Goal: Task Accomplishment & Management: Complete application form

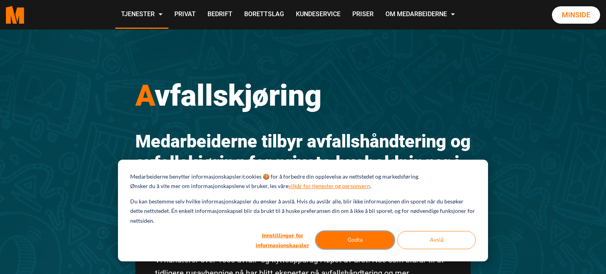
click at [351, 238] on button "Godta" at bounding box center [355, 240] width 79 height 18
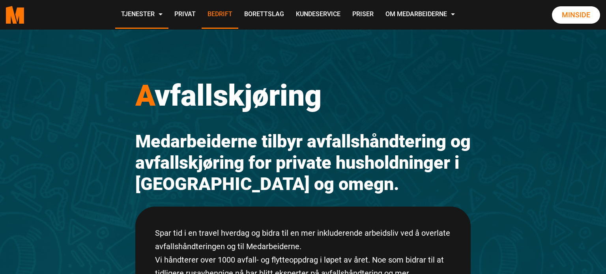
click at [217, 17] on link "Bedrift" at bounding box center [220, 15] width 37 height 28
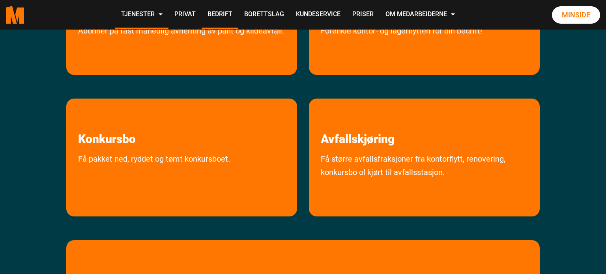
scroll to position [363, 0]
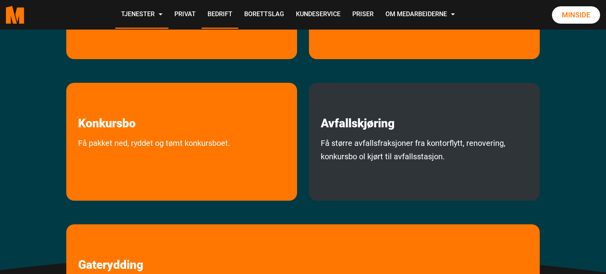
click at [404, 134] on div "Avfallskjøring Få større avfallsfraksjoner fra kontorflytt, renovering, konkurs…" at bounding box center [424, 142] width 231 height 118
click at [356, 146] on link "Få større avfallsfraksjoner fra kontorflytt, renovering, konkursbo ol kjørt til…" at bounding box center [424, 166] width 231 height 60
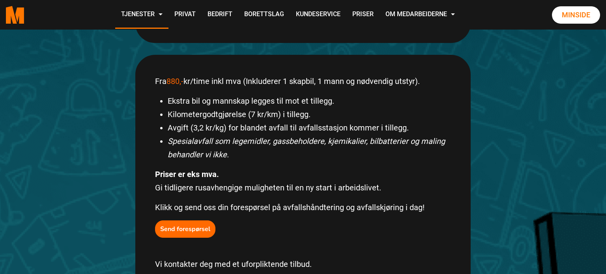
scroll to position [410, 0]
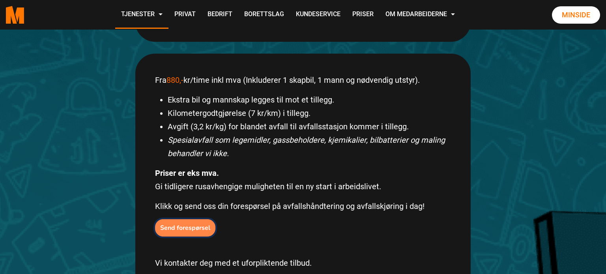
click at [185, 224] on b "Send forespørsel" at bounding box center [185, 228] width 50 height 9
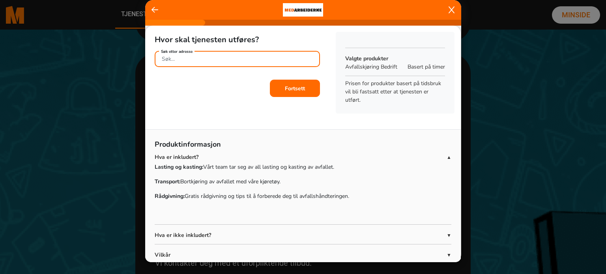
click at [215, 58] on input "Søk etter adresse" at bounding box center [237, 59] width 165 height 16
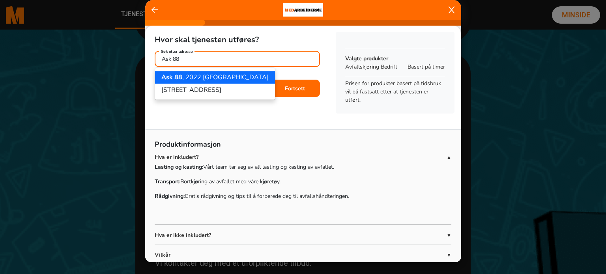
click at [211, 78] on ngb-highlight "Ask 88 , 2022 Gjerdrum" at bounding box center [214, 77] width 107 height 9
type input "Ask 88, 2022 Gjerdrum"
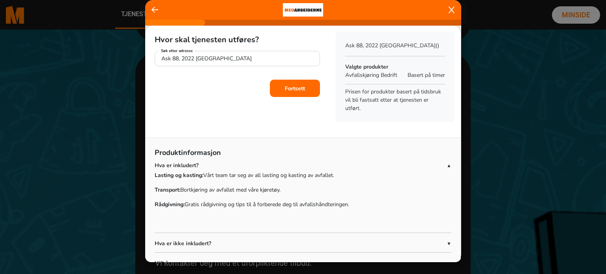
click at [290, 93] on button "Fortsett" at bounding box center [295, 88] width 50 height 17
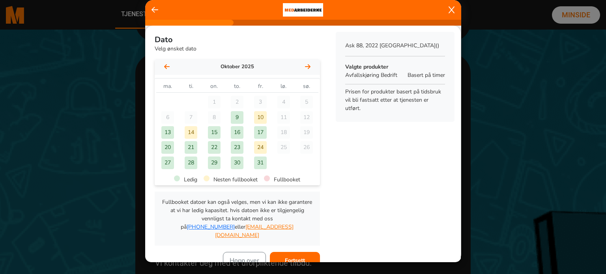
click at [237, 118] on div "9" at bounding box center [237, 117] width 13 height 13
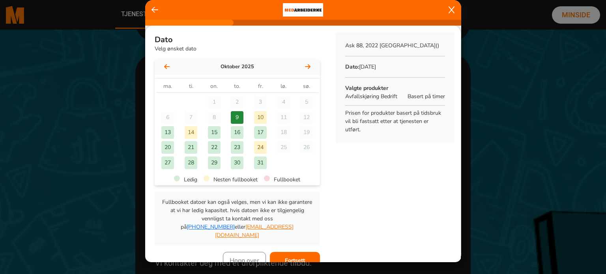
click at [262, 118] on div "10" at bounding box center [260, 117] width 13 height 13
click at [290, 257] on b "Fortsett" at bounding box center [295, 260] width 20 height 7
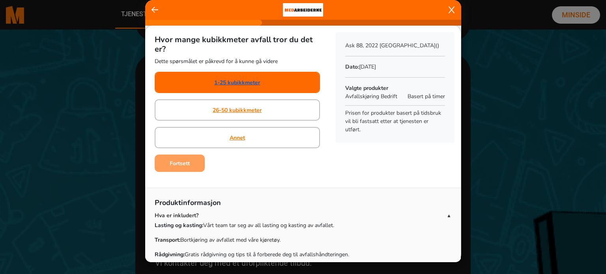
click at [232, 80] on link "1-25 kubikkmeter" at bounding box center [237, 82] width 46 height 8
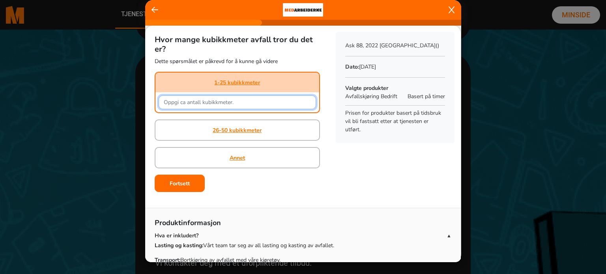
click at [188, 101] on input "text" at bounding box center [237, 102] width 157 height 14
type input "10"
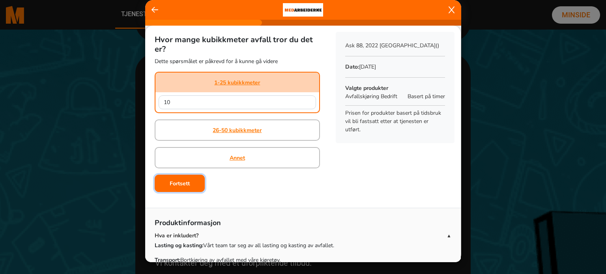
click at [187, 181] on b "Fortsett" at bounding box center [180, 183] width 20 height 7
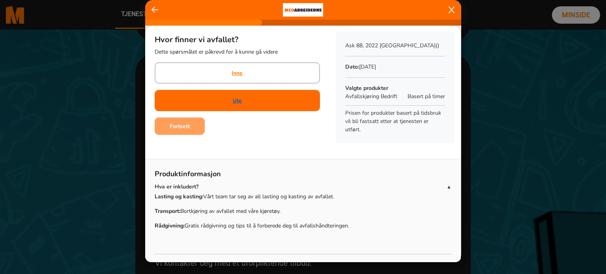
click at [239, 103] on link "Ute" at bounding box center [237, 101] width 9 height 8
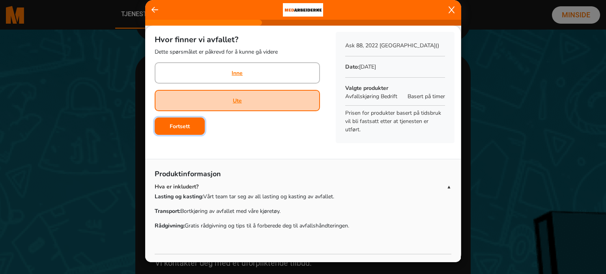
click at [180, 128] on b "Fortsett" at bounding box center [180, 126] width 20 height 7
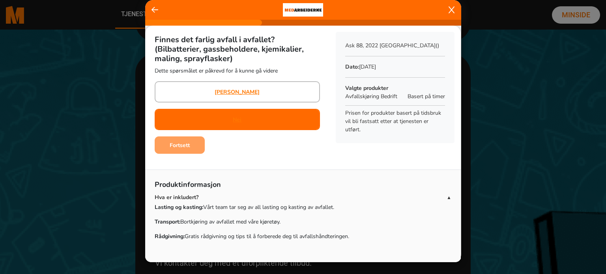
click at [238, 126] on div "Nei" at bounding box center [237, 120] width 9 height 20
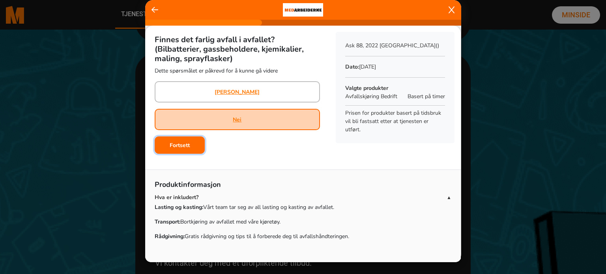
click at [186, 146] on b "Fortsett" at bounding box center [180, 145] width 20 height 7
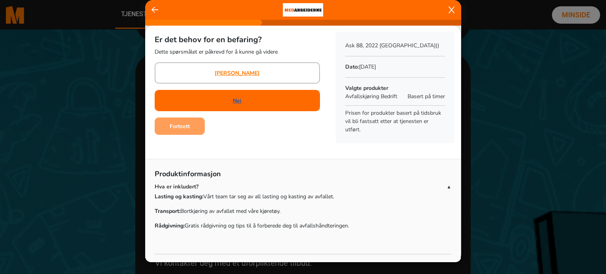
click at [239, 103] on link "Nei" at bounding box center [237, 101] width 9 height 8
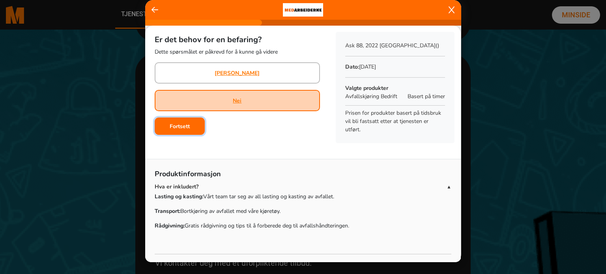
click at [184, 127] on b "Fortsett" at bounding box center [180, 126] width 20 height 7
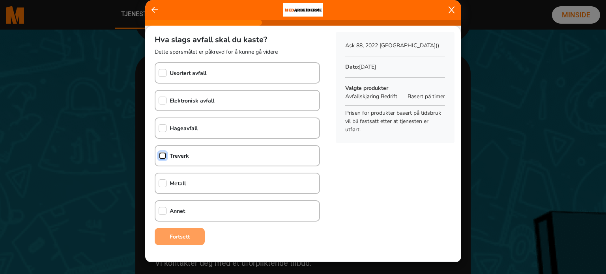
click at [162, 155] on input "checkbox" at bounding box center [163, 156] width 8 height 8
checkbox input "true"
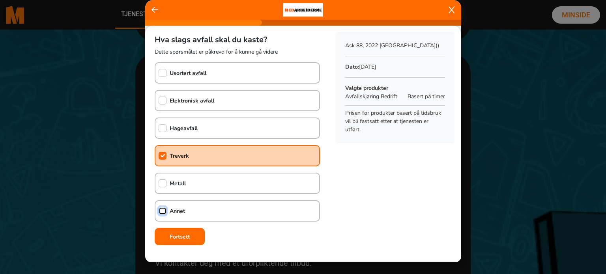
click at [161, 209] on input "checkbox" at bounding box center [163, 211] width 8 height 8
checkbox input "true"
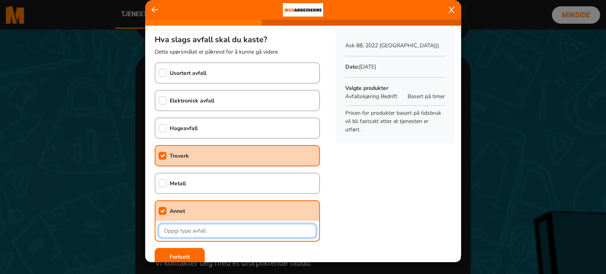
click at [170, 228] on input "text" at bounding box center [237, 231] width 157 height 14
type input "Betongrester, gips og isolasjon"
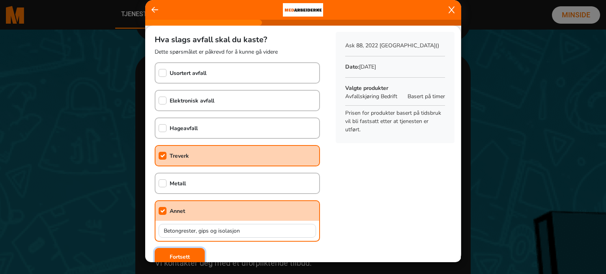
click at [166, 253] on button "Fortsett" at bounding box center [180, 256] width 50 height 17
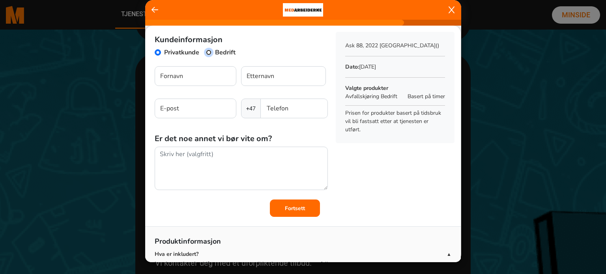
click at [209, 52] on input "Bedrift" at bounding box center [209, 52] width 6 height 6
radio input "true"
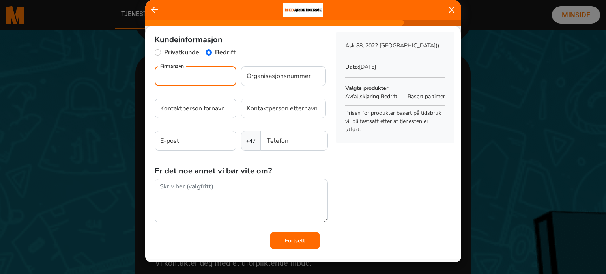
click at [188, 78] on input "Firmanavn" at bounding box center [196, 76] width 82 height 20
type input "Rørekspressen AS"
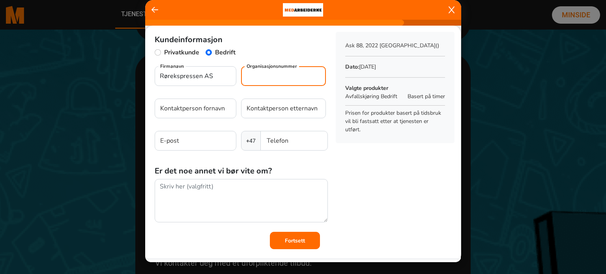
type input "Rørekspre"
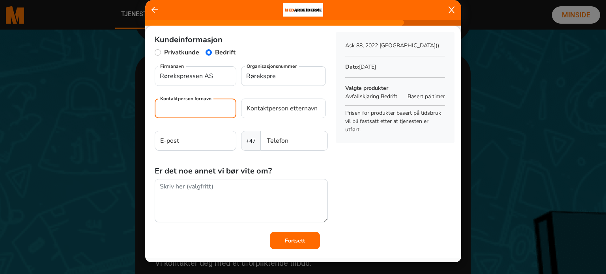
type input "Rørekspressen AS"
type input "rorekspressen@gmail.com"
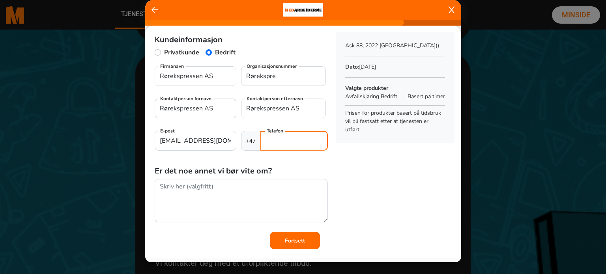
type input "91619137"
click at [282, 79] on input "Rørekspre" at bounding box center [283, 76] width 85 height 20
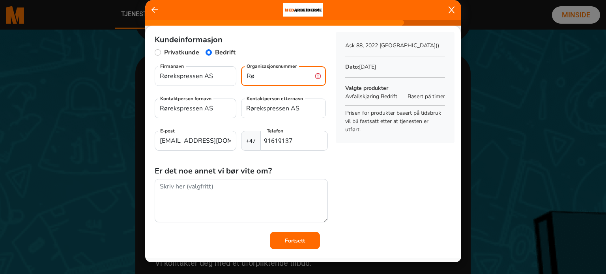
type input "R"
paste input "927696207"
type input "927696207"
click at [221, 114] on input "Rørekspressen AS" at bounding box center [196, 109] width 82 height 20
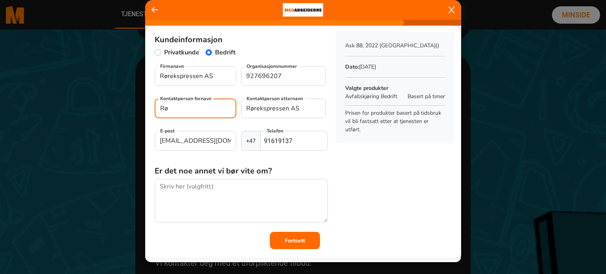
type input "R"
type input "Kent"
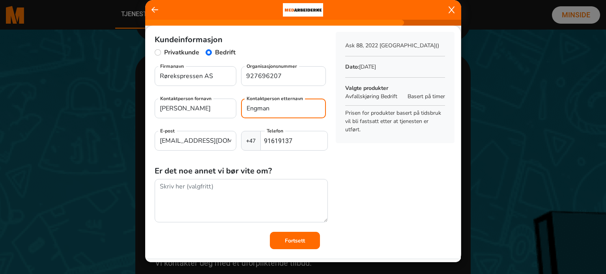
type input "Engman"
type input "post@rorekspressen.no"
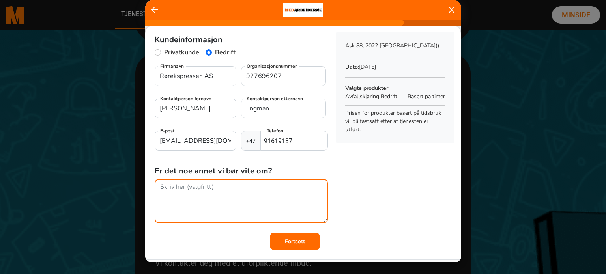
click at [186, 190] on textarea at bounding box center [241, 201] width 173 height 44
type textarea "Avfallet er sortert i isekker. 3 store og 4 små"
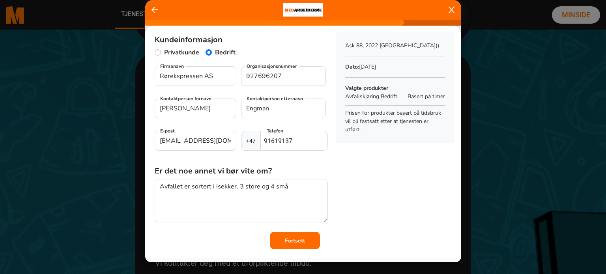
click at [294, 244] on b "Fortsett" at bounding box center [295, 240] width 20 height 7
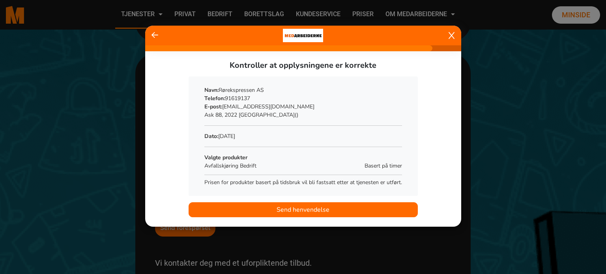
click at [293, 211] on span "Send henvendelse" at bounding box center [303, 209] width 53 height 9
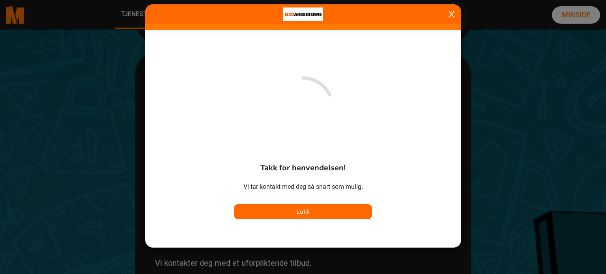
click at [293, 211] on button "Lukk" at bounding box center [303, 211] width 138 height 15
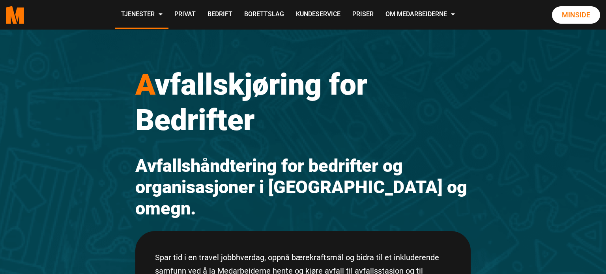
scroll to position [0, 0]
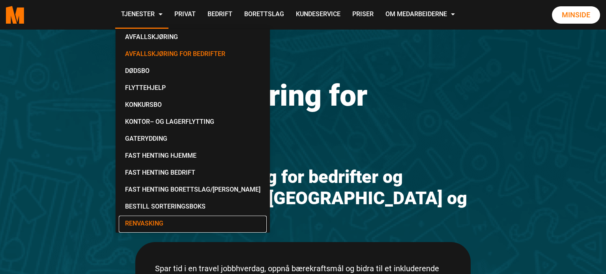
click at [137, 222] on link "Renvasking" at bounding box center [193, 224] width 148 height 17
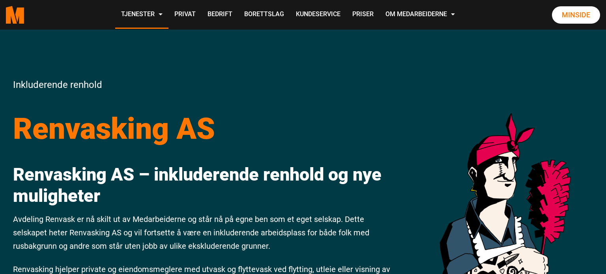
click at [331, 69] on div "Inkluderende [PERSON_NAME] AS Renvasking AS – inkluderende renhold og nye mulig…" at bounding box center [303, 275] width 606 height 490
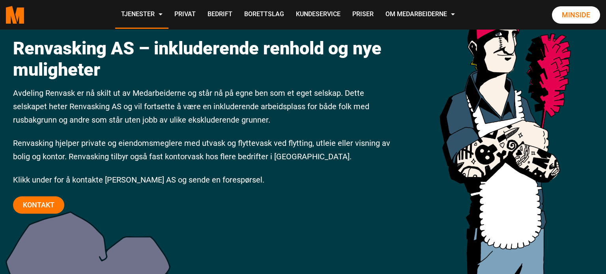
scroll to position [88, 0]
